Goal: Task Accomplishment & Management: Complete application form

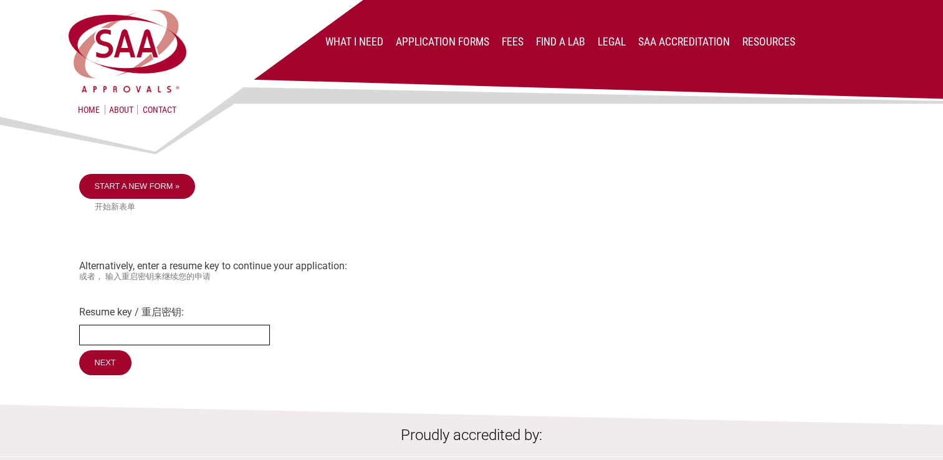
click at [122, 345] on input "Resume key / 重启密钥:" at bounding box center [174, 335] width 191 height 21
type input "mbGaRR20"
click at [110, 371] on input "Next" at bounding box center [106, 363] width 54 height 26
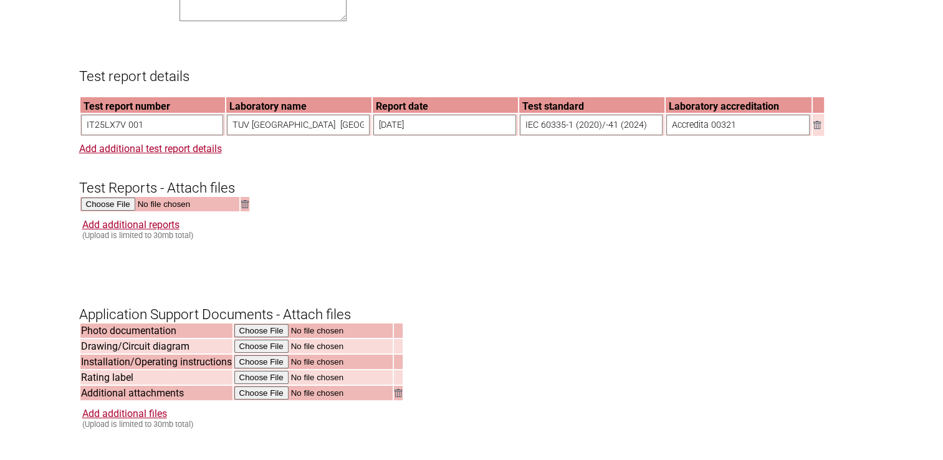
scroll to position [1122, 0]
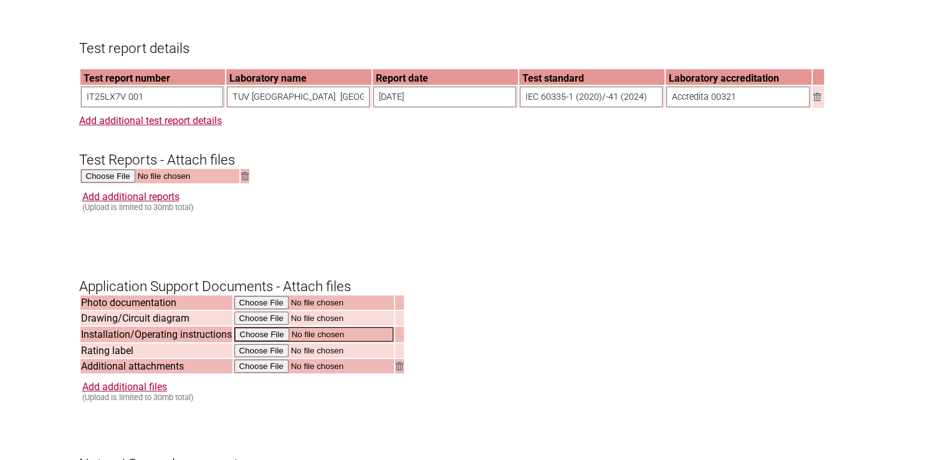
click at [266, 342] on input "file" at bounding box center [313, 334] width 159 height 14
type input "C:\fakepath\Operating Instructions.pdf"
click at [261, 357] on input "file" at bounding box center [313, 350] width 159 height 14
type input "C:\fakepath\STICKER SANIWELL 5-45 IPC A AUSTRALIE 2025 IMPRESSION.pdf"
click at [142, 391] on link "Add additional files" at bounding box center [124, 386] width 85 height 12
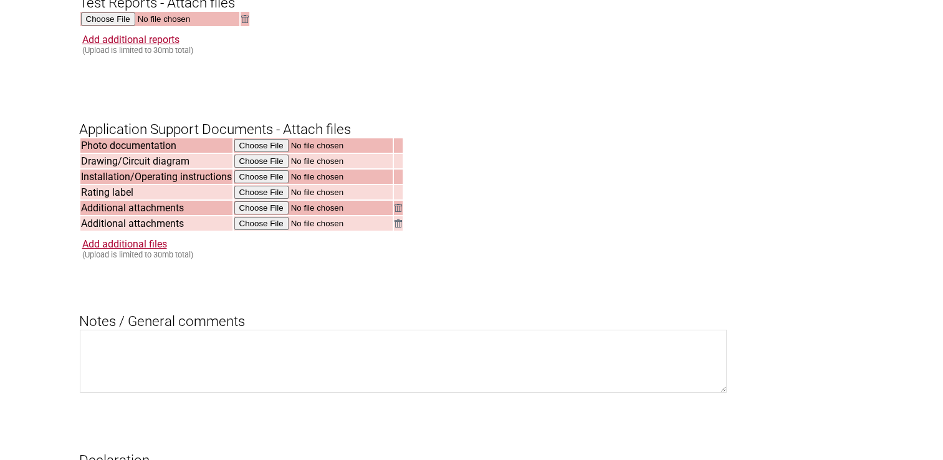
scroll to position [1309, 0]
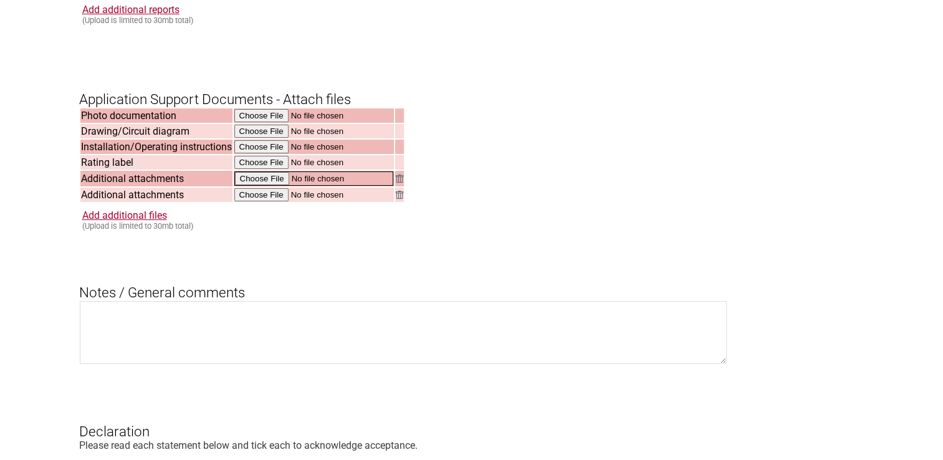
click at [268, 185] on input "file" at bounding box center [313, 178] width 159 height 14
type input "C:\fakepath\Catalogo_Acquafluss_22.pdf"
click at [261, 201] on input "file" at bounding box center [313, 194] width 159 height 14
type input "C:\fakepath\rain2home_Installation.pdf"
click at [148, 220] on link "Add additional files" at bounding box center [124, 214] width 85 height 12
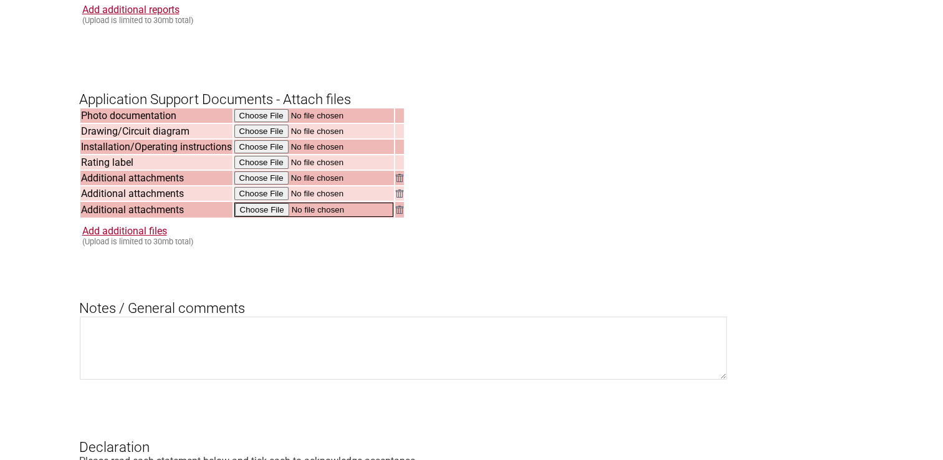
click at [267, 217] on input "file" at bounding box center [313, 210] width 159 height 14
type input "C:\fakepath\Technical Addendum Acuafluss.pdf"
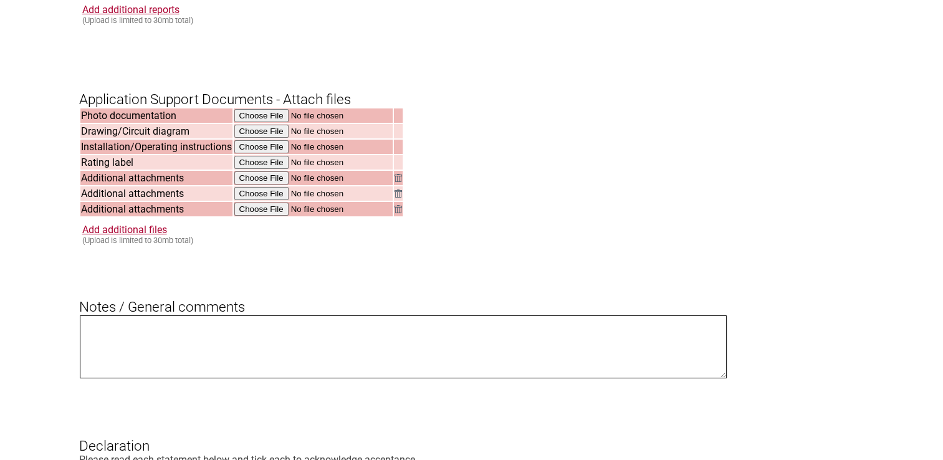
click at [113, 340] on textarea at bounding box center [404, 346] width 648 height 63
click at [143, 338] on textarea "The Acuafluss is included in an SFA Mains/Rainwater changeover system" at bounding box center [404, 346] width 648 height 63
click at [393, 338] on textarea "The Acuafluss 40 is included in an SFA Mains/Rainwater changeover system" at bounding box center [404, 346] width 648 height 63
click at [459, 339] on textarea "The Umbra Pompe - Acuafluss 40 is included in an SFA Mains/Rainwater changeover…" at bounding box center [404, 346] width 648 height 63
type textarea "The Umbra Pompe - Acuafluss 40 is included in an SFA Mains/Rainwater changeover…"
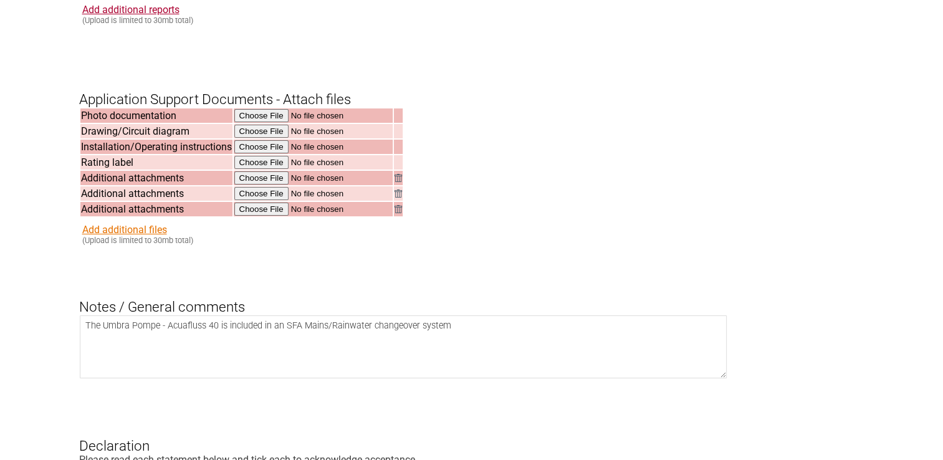
click at [138, 236] on link "Add additional files" at bounding box center [124, 230] width 85 height 12
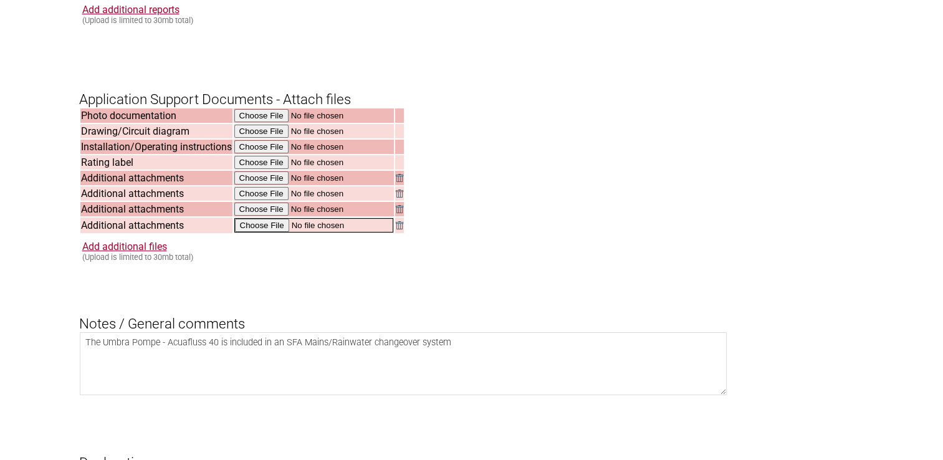
click at [264, 233] on input "file" at bounding box center [313, 225] width 159 height 14
type input "C:\fakepath\SFA letterhead Authorisation GWS SAA.pdf"
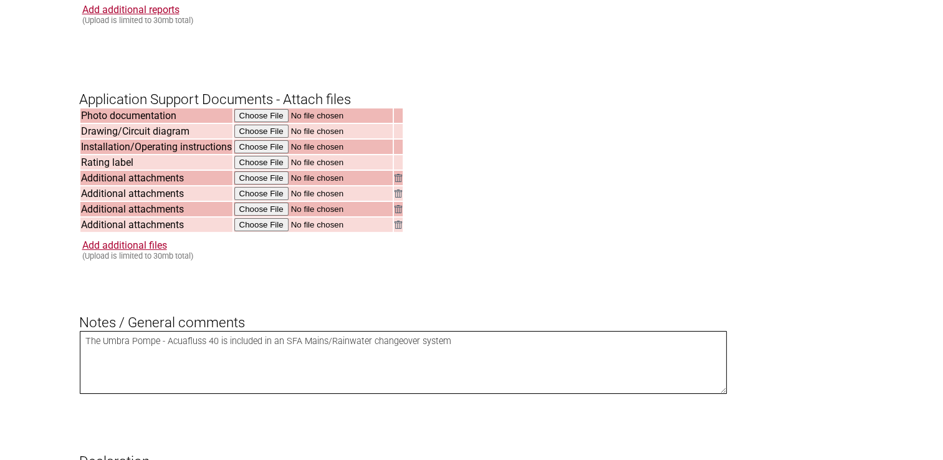
click at [467, 351] on textarea "The Umbra Pompe - Acuafluss 40 is included in an SFA Mains/Rainwater changeover…" at bounding box center [404, 362] width 648 height 63
type textarea "The Umbra Pompe - Acuafluss 40 is included in an SFA Mains/Rainwater changeover…"
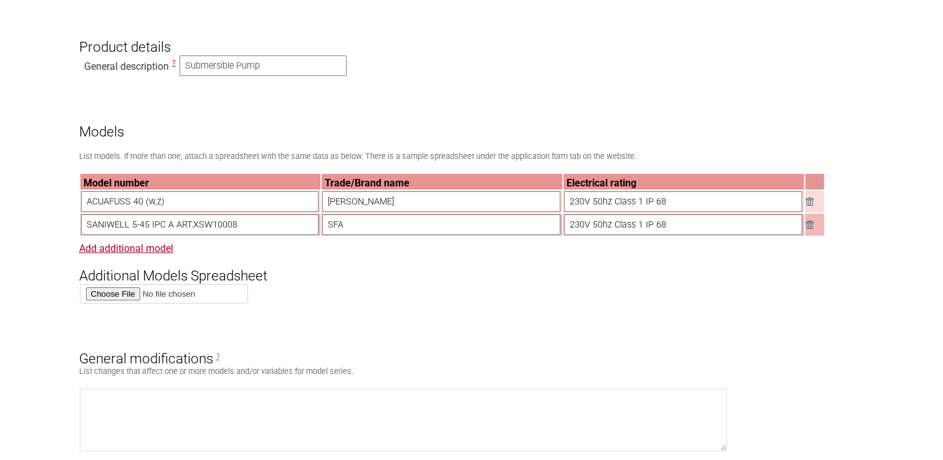
scroll to position [312, 0]
